Goal: Find specific page/section: Find specific page/section

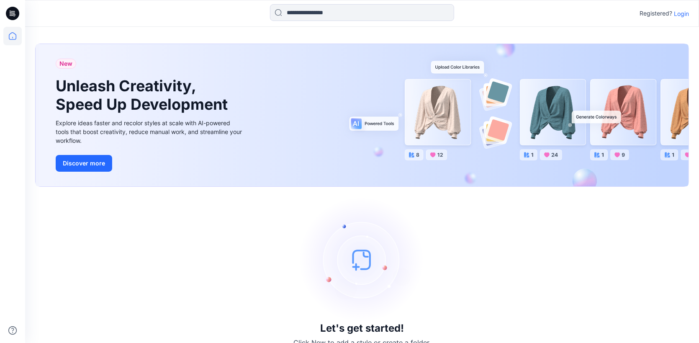
click at [681, 14] on p "Login" at bounding box center [681, 13] width 15 height 9
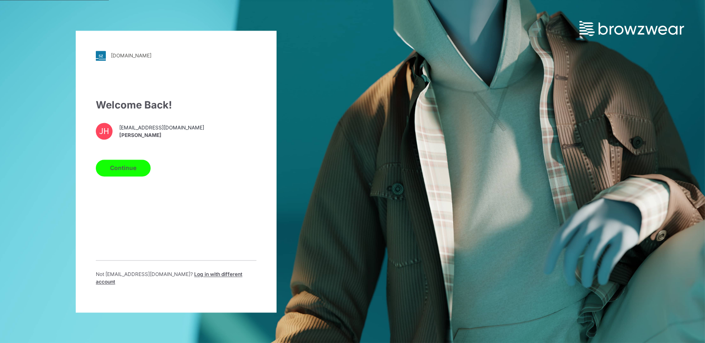
click at [125, 175] on button "Continue" at bounding box center [123, 167] width 55 height 17
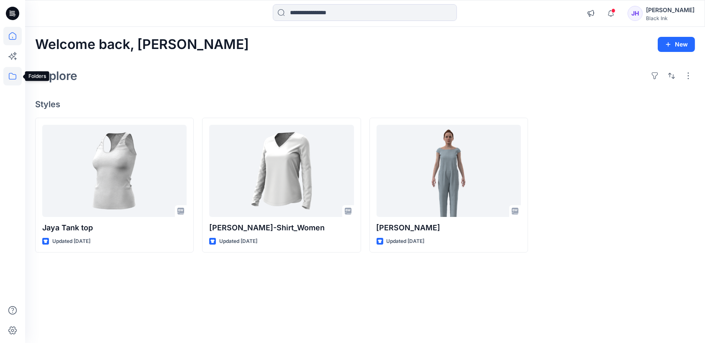
click at [12, 75] on icon at bounding box center [12, 76] width 18 height 18
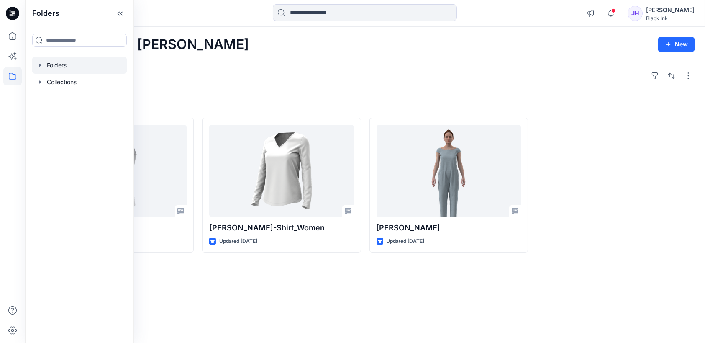
click at [39, 65] on icon "button" at bounding box center [40, 65] width 7 height 7
click at [91, 83] on p "Test Category" at bounding box center [74, 82] width 39 height 10
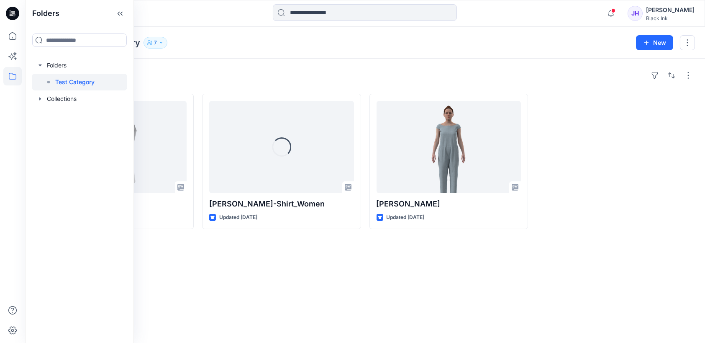
click at [554, 262] on div "Styles Jaya Tank top Updated 2 days ago Loading... Jaya T-Shirt_Women Updated 3…" at bounding box center [365, 201] width 680 height 284
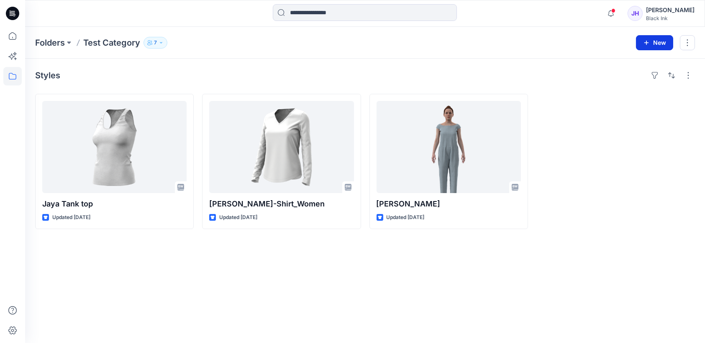
click at [658, 39] on button "New" at bounding box center [654, 42] width 37 height 15
click at [639, 62] on p "New Style" at bounding box center [629, 63] width 28 height 10
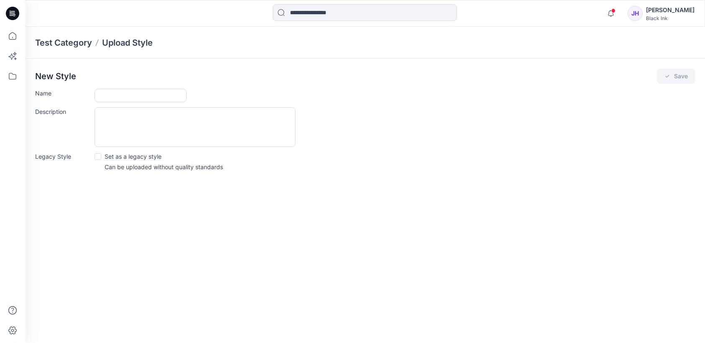
click at [6, 10] on icon at bounding box center [12, 13] width 13 height 27
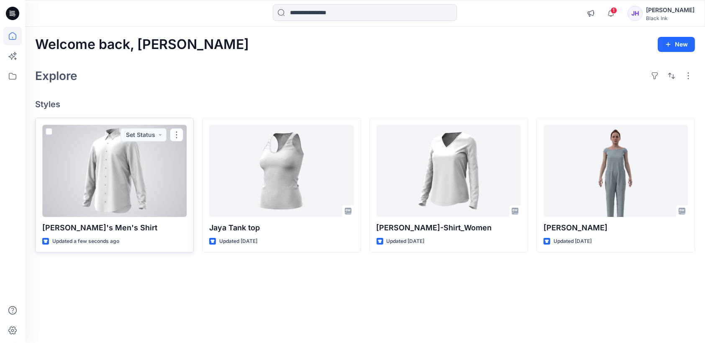
click at [123, 181] on div at bounding box center [114, 171] width 144 height 92
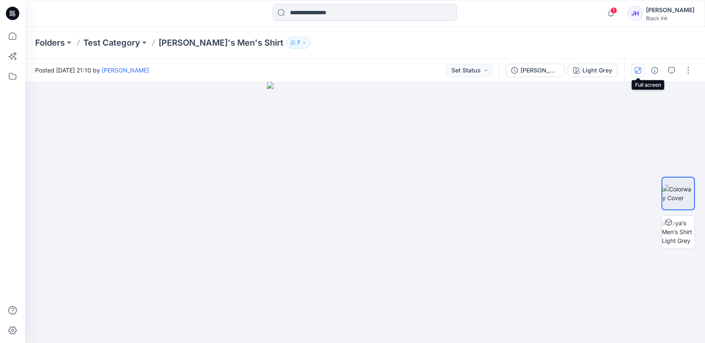
click at [641, 68] on icon "button" at bounding box center [638, 70] width 7 height 7
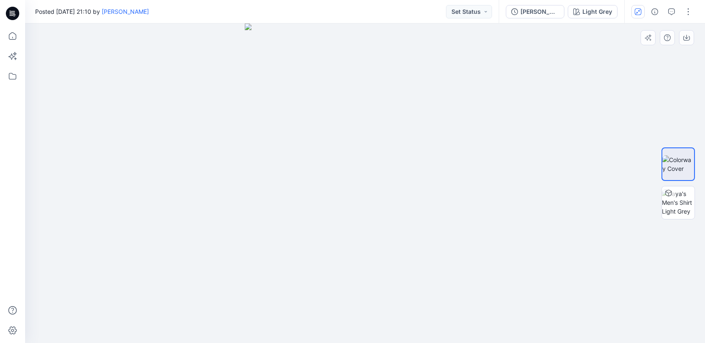
drag, startPoint x: 490, startPoint y: 116, endPoint x: 513, endPoint y: 105, distance: 25.1
click at [490, 116] on div at bounding box center [365, 182] width 680 height 319
click at [15, 13] on icon at bounding box center [12, 13] width 13 height 13
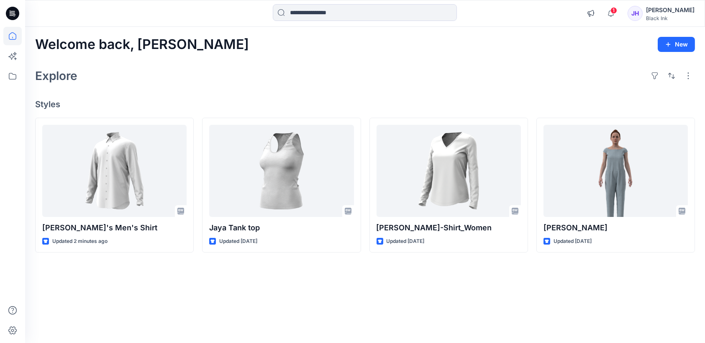
click at [643, 15] on div "JH" at bounding box center [635, 13] width 15 height 15
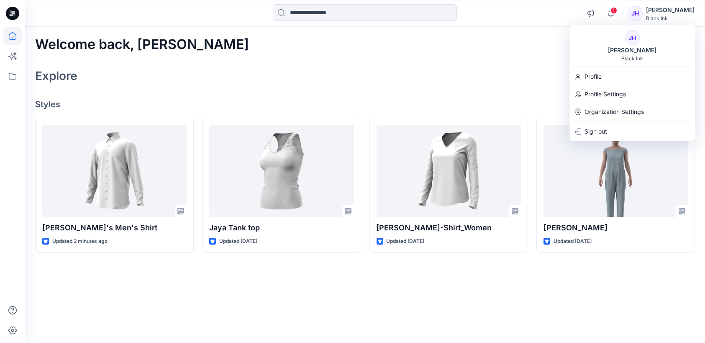
click at [689, 10] on div "[PERSON_NAME]" at bounding box center [670, 10] width 49 height 10
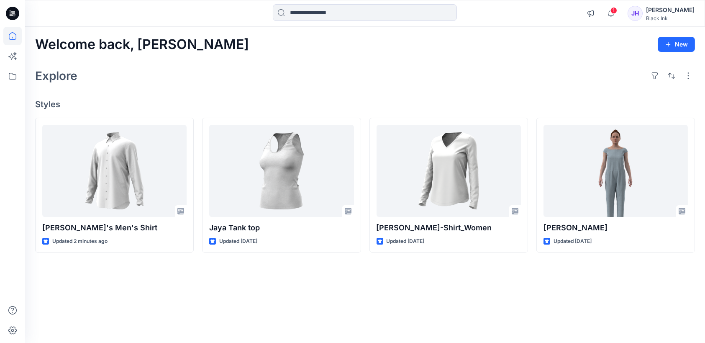
click at [643, 10] on div "JH" at bounding box center [635, 13] width 15 height 15
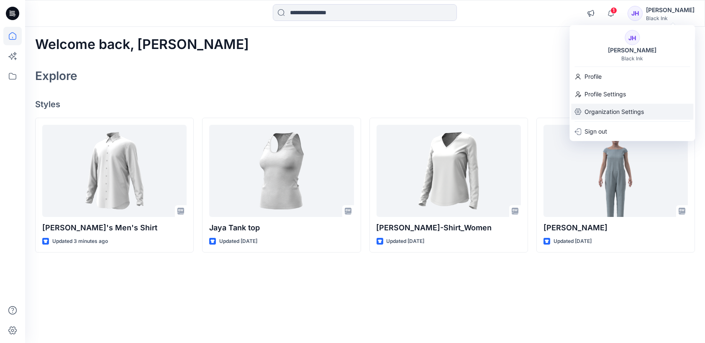
click at [608, 110] on p "Organization Settings" at bounding box center [614, 112] width 59 height 16
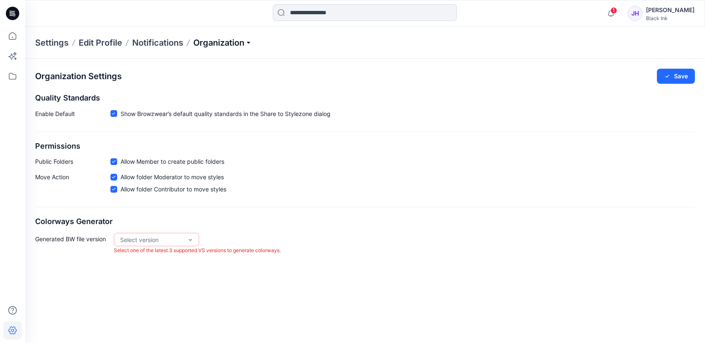
click at [251, 41] on p "Organization" at bounding box center [222, 43] width 59 height 12
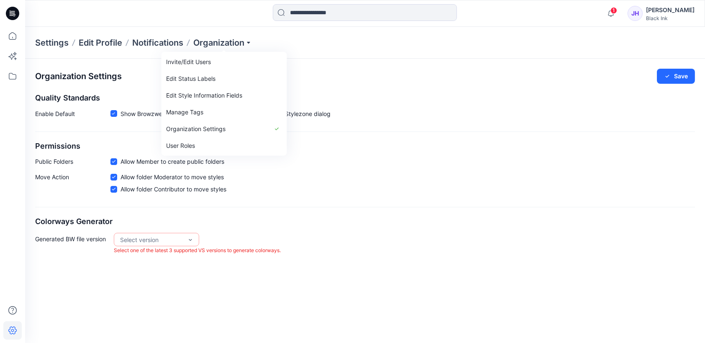
click at [52, 44] on p "Settings" at bounding box center [51, 43] width 33 height 12
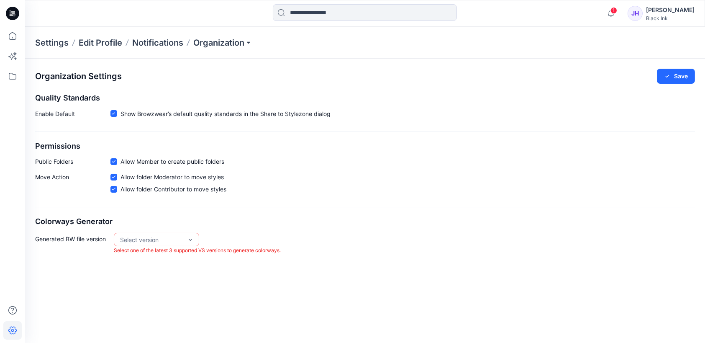
click at [51, 44] on p "Settings" at bounding box center [51, 43] width 33 height 12
click at [117, 44] on p "Edit Profile" at bounding box center [101, 43] width 44 height 12
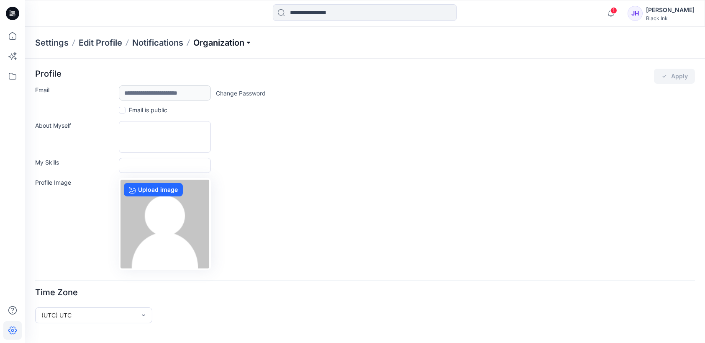
click at [244, 43] on p "Organization" at bounding box center [222, 43] width 59 height 12
click at [494, 166] on div "My Skills" at bounding box center [365, 165] width 660 height 15
click at [16, 10] on icon at bounding box center [12, 13] width 13 height 13
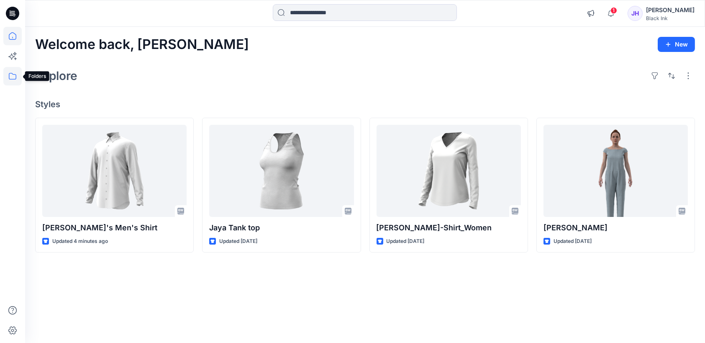
click at [10, 77] on icon at bounding box center [12, 76] width 18 height 18
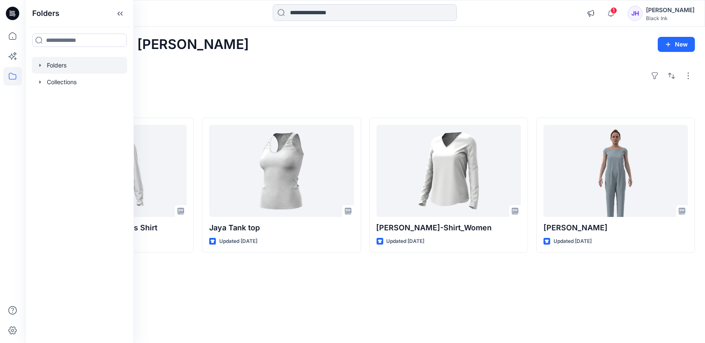
click at [38, 66] on icon "button" at bounding box center [40, 65] width 7 height 7
click at [84, 82] on p "Test Category" at bounding box center [74, 82] width 39 height 10
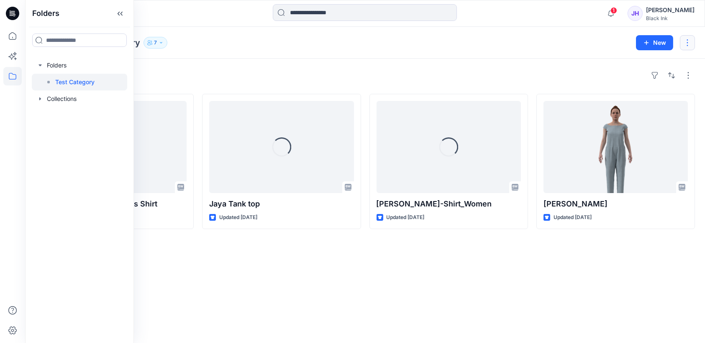
click at [690, 40] on button "button" at bounding box center [687, 42] width 15 height 15
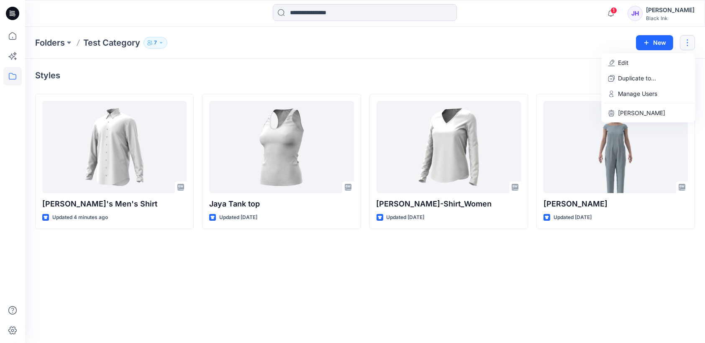
click at [510, 74] on div "Styles" at bounding box center [365, 75] width 660 height 13
click at [688, 76] on button "button" at bounding box center [688, 75] width 13 height 13
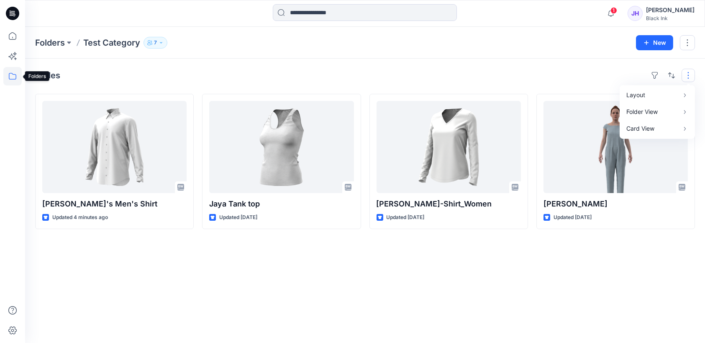
click at [10, 76] on icon at bounding box center [12, 76] width 18 height 18
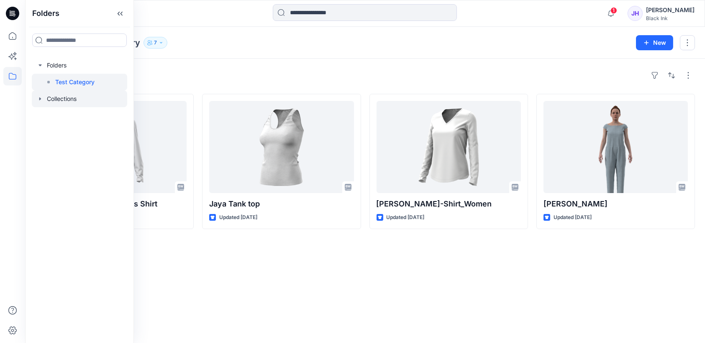
click at [40, 95] on icon "button" at bounding box center [40, 98] width 7 height 7
click at [82, 129] on p "[PERSON_NAME]" at bounding box center [79, 132] width 48 height 10
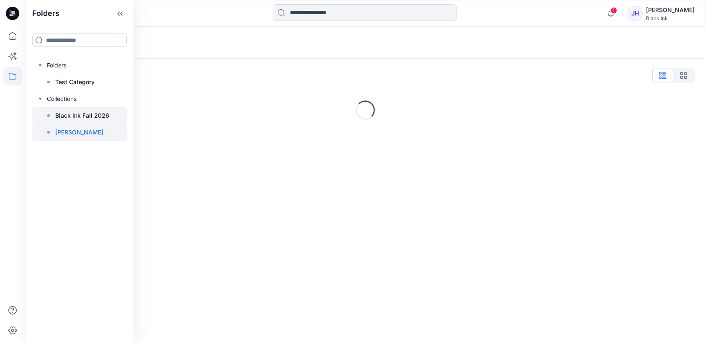
click at [85, 113] on p "Black Ink Fall 2026" at bounding box center [82, 115] width 54 height 10
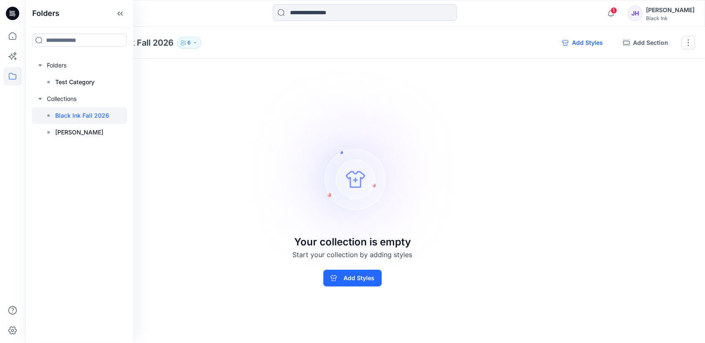
click at [579, 41] on button "Add Styles" at bounding box center [582, 42] width 54 height 13
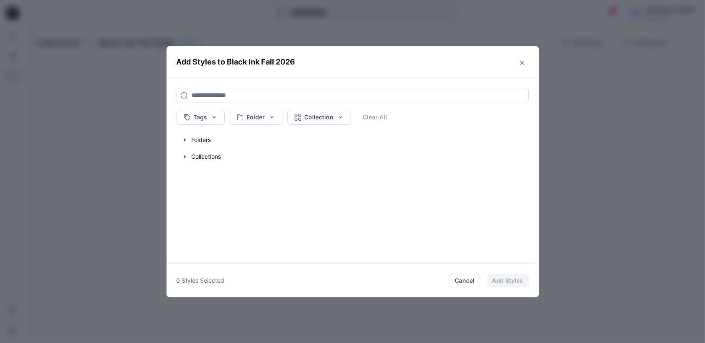
click at [523, 59] on button "Close" at bounding box center [522, 62] width 13 height 13
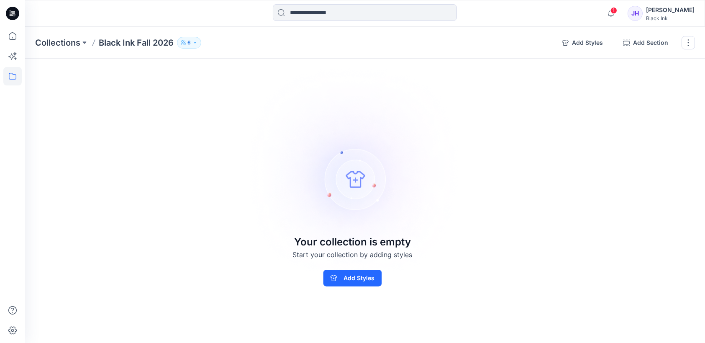
click at [643, 15] on div "JH" at bounding box center [635, 13] width 15 height 15
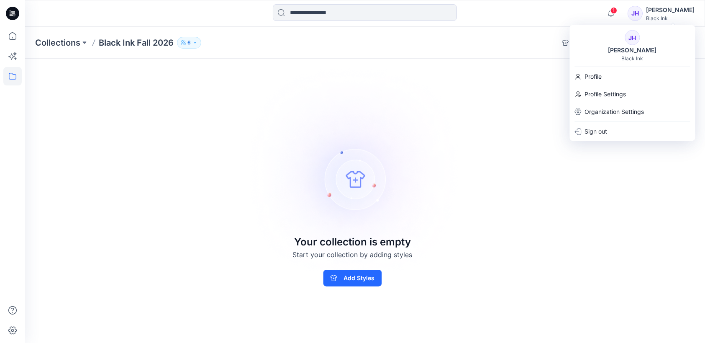
click at [459, 98] on img at bounding box center [353, 172] width 234 height 234
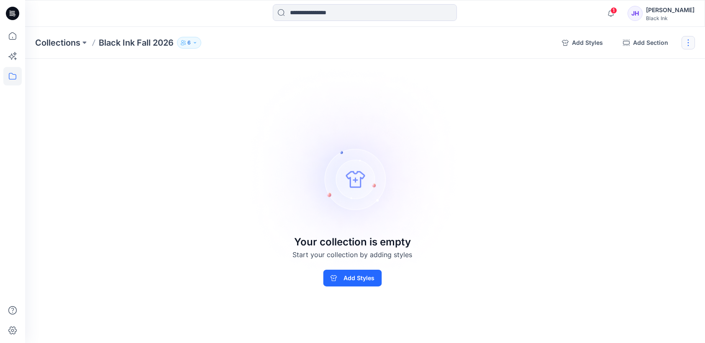
click at [688, 41] on button "button" at bounding box center [688, 42] width 13 height 13
click at [587, 43] on button "Add Styles" at bounding box center [582, 42] width 54 height 13
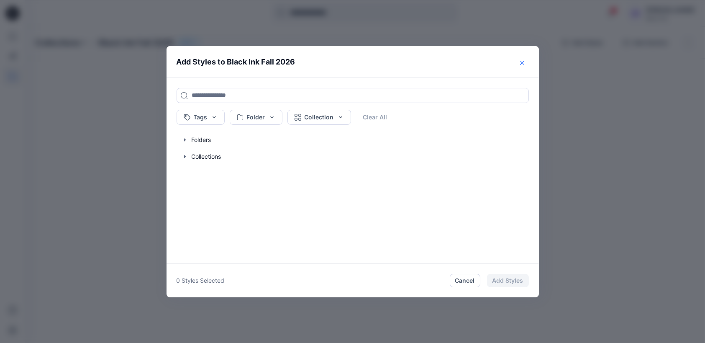
click at [520, 62] on icon "Close" at bounding box center [522, 63] width 4 height 4
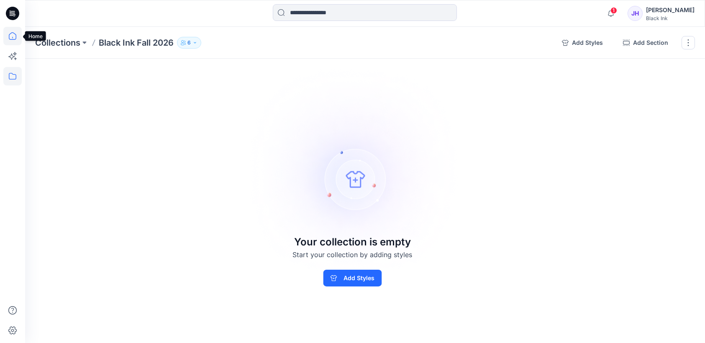
click at [16, 35] on icon at bounding box center [12, 36] width 18 height 18
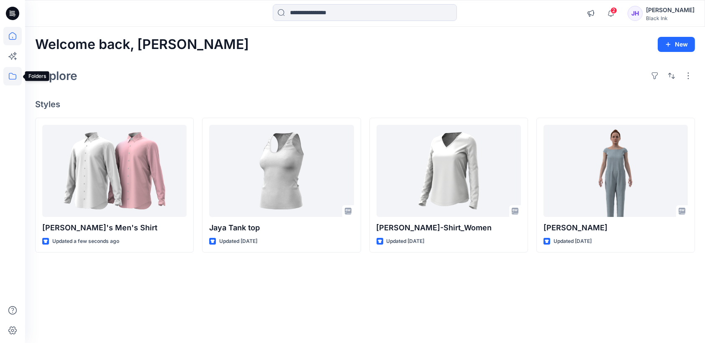
click at [10, 77] on icon at bounding box center [12, 76] width 18 height 18
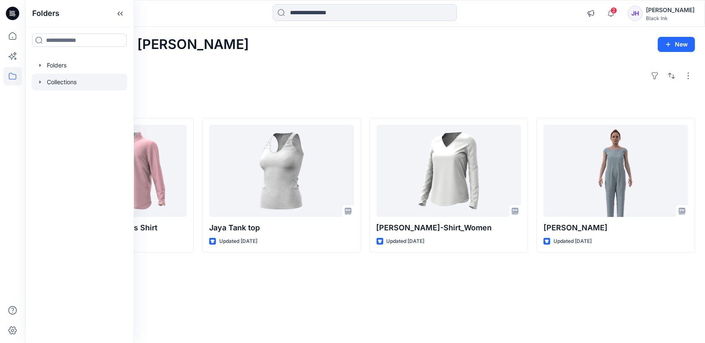
click at [49, 84] on div at bounding box center [79, 82] width 95 height 17
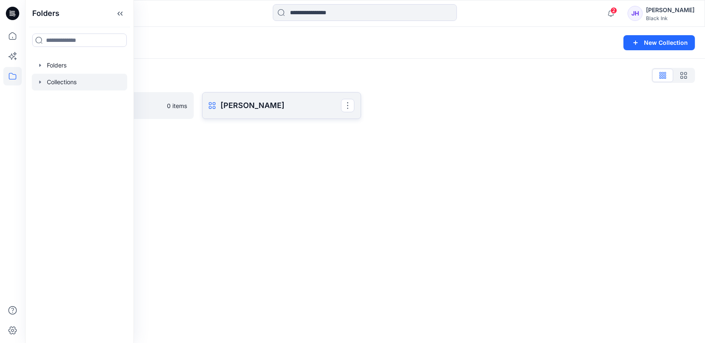
click at [265, 104] on p "[PERSON_NAME]" at bounding box center [281, 106] width 120 height 12
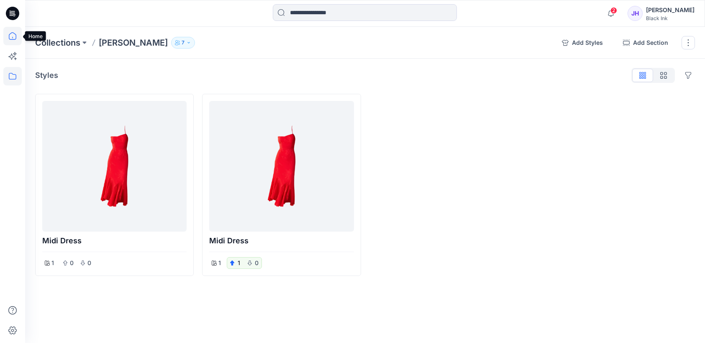
click at [15, 37] on icon at bounding box center [13, 36] width 8 height 8
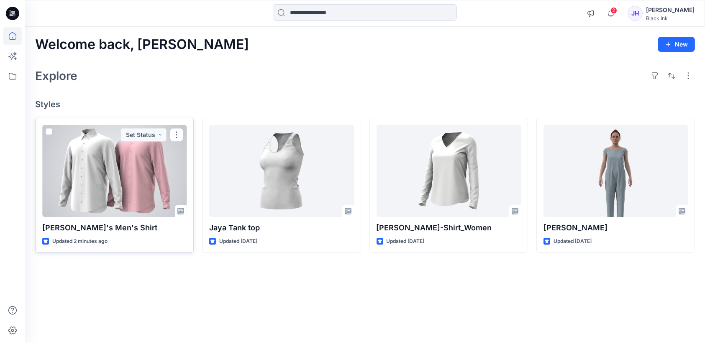
click at [122, 161] on div at bounding box center [114, 171] width 144 height 92
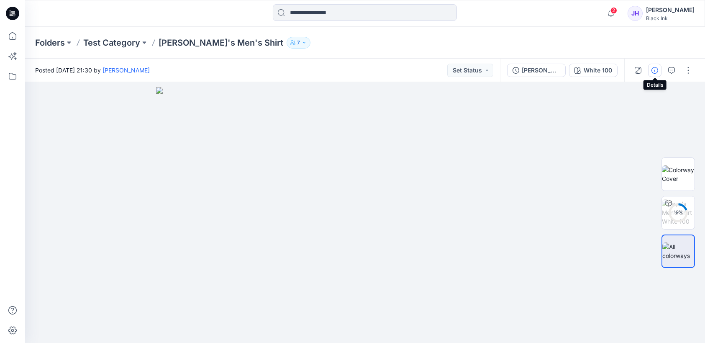
click at [656, 69] on icon "button" at bounding box center [655, 70] width 7 height 7
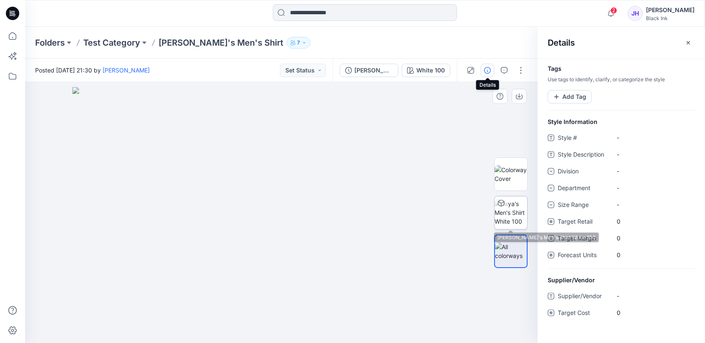
click at [512, 213] on img at bounding box center [511, 212] width 33 height 26
